Goal: Complete application form: Complete application form

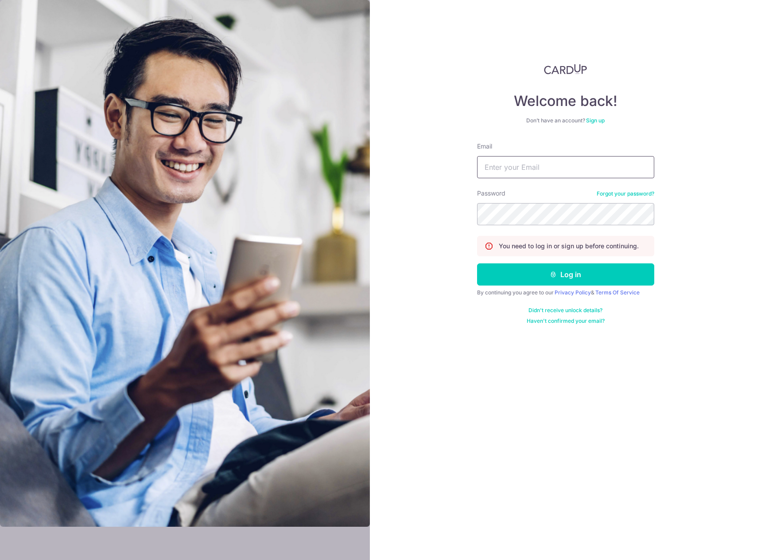
click at [504, 164] on input "Email" at bounding box center [565, 167] width 177 height 22
click at [0, 559] on com-1password-button at bounding box center [0, 560] width 0 height 0
click at [613, 171] on input "Email" at bounding box center [565, 167] width 177 height 22
paste input "dlimxx@gmail.com"
type input "dlimxx@gmail.com"
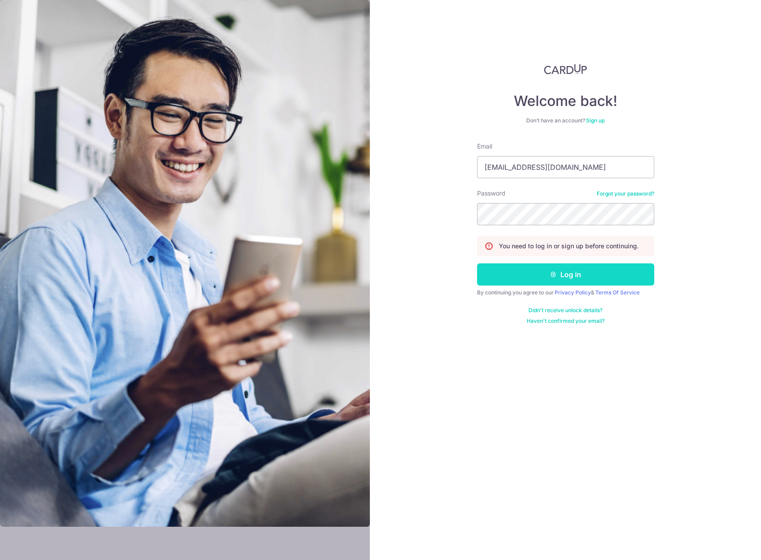
click at [557, 275] on button "Log in" at bounding box center [565, 274] width 177 height 22
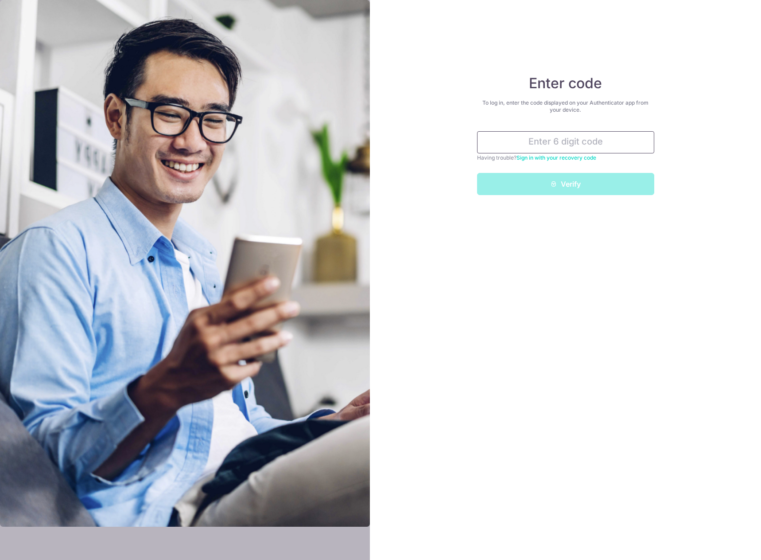
click at [555, 140] on input "text" at bounding box center [565, 142] width 177 height 22
click at [568, 145] on input "text" at bounding box center [565, 142] width 177 height 22
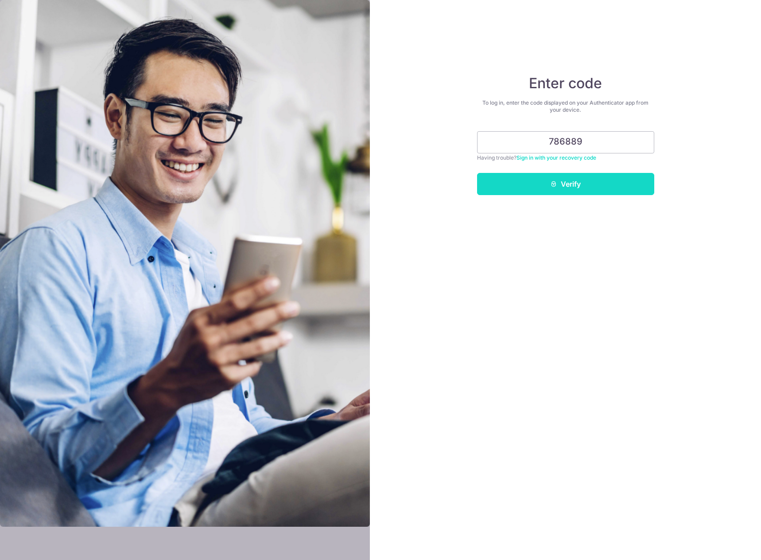
type input "786889"
click at [620, 194] on button "Verify" at bounding box center [565, 184] width 177 height 22
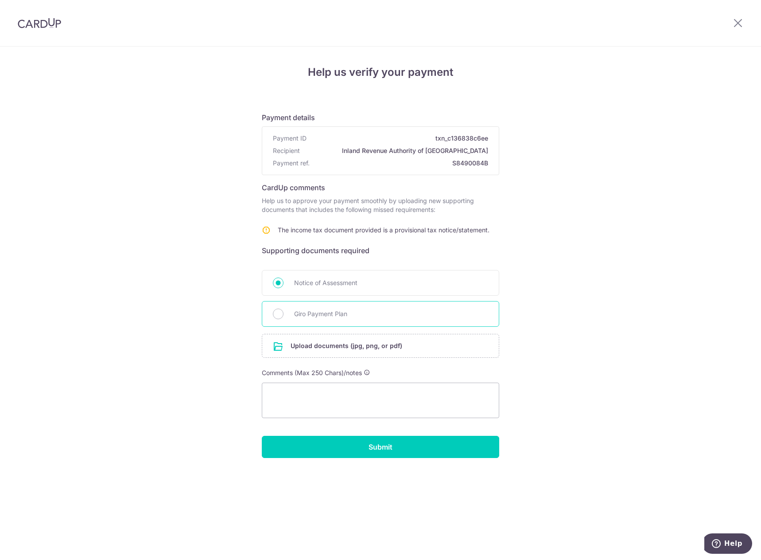
click at [285, 311] on div "Giro Payment Plan" at bounding box center [380, 314] width 237 height 26
click at [283, 316] on input "Giro Payment Plan" at bounding box center [278, 313] width 11 height 11
radio input "true"
click at [308, 340] on input "file" at bounding box center [380, 345] width 237 height 23
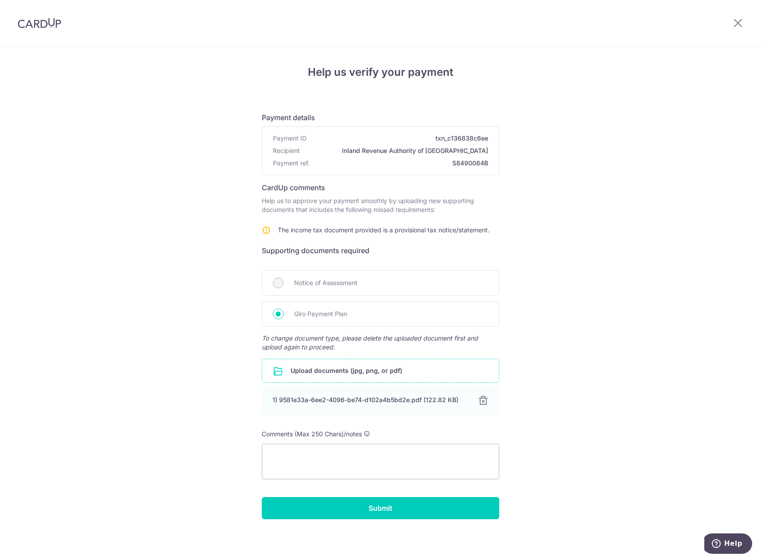
scroll to position [1, 0]
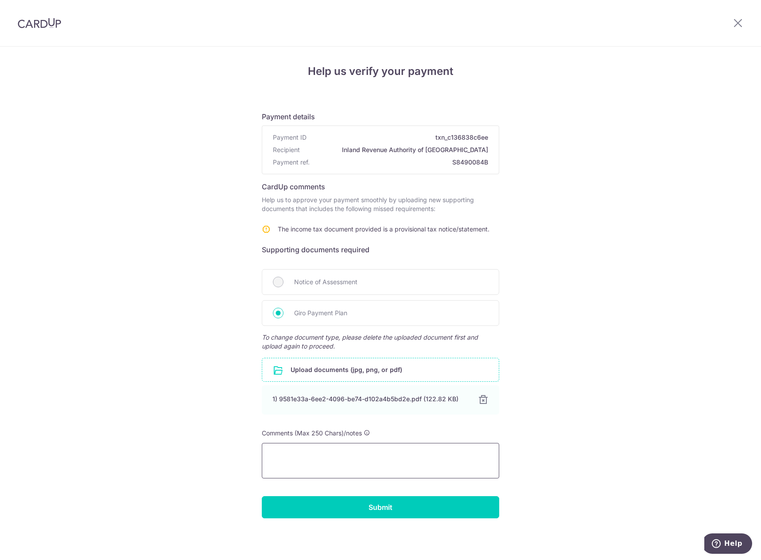
click at [284, 454] on textarea at bounding box center [380, 460] width 237 height 35
type textarea "GIRO Payment Plan"
click at [405, 497] on input "Submit" at bounding box center [380, 507] width 237 height 22
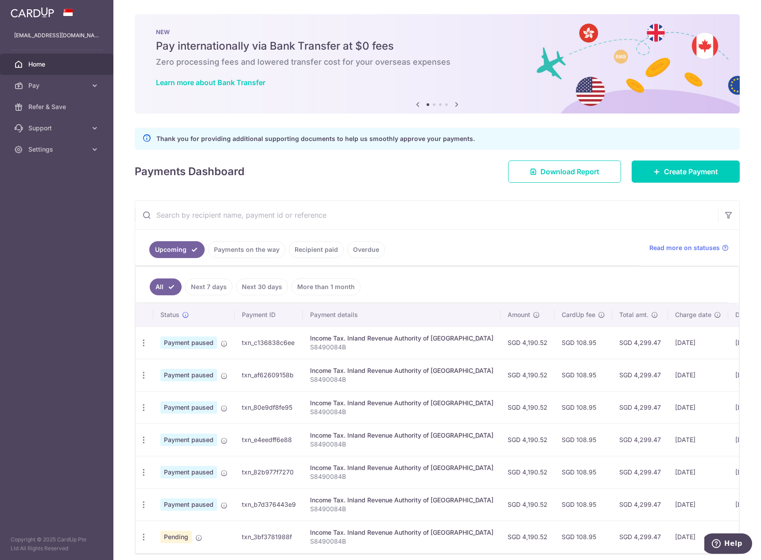
scroll to position [41, 0]
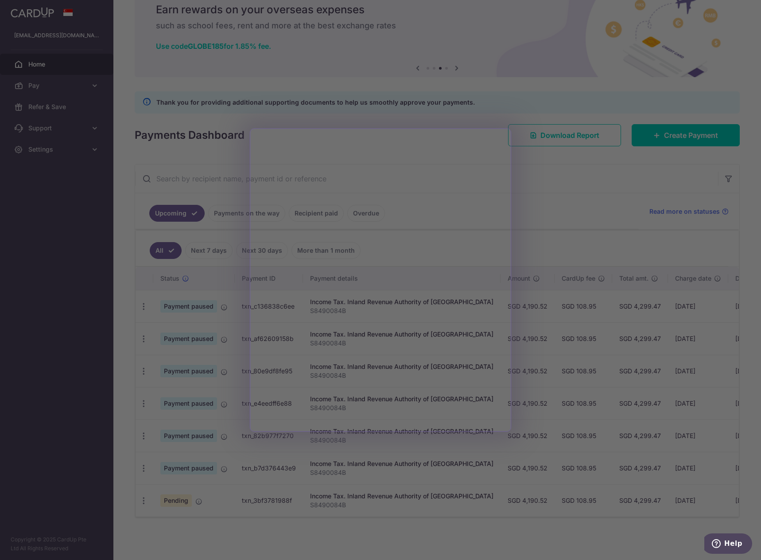
click at [217, 201] on div at bounding box center [384, 282] width 769 height 565
